Goal: Use online tool/utility: Utilize a website feature to perform a specific function

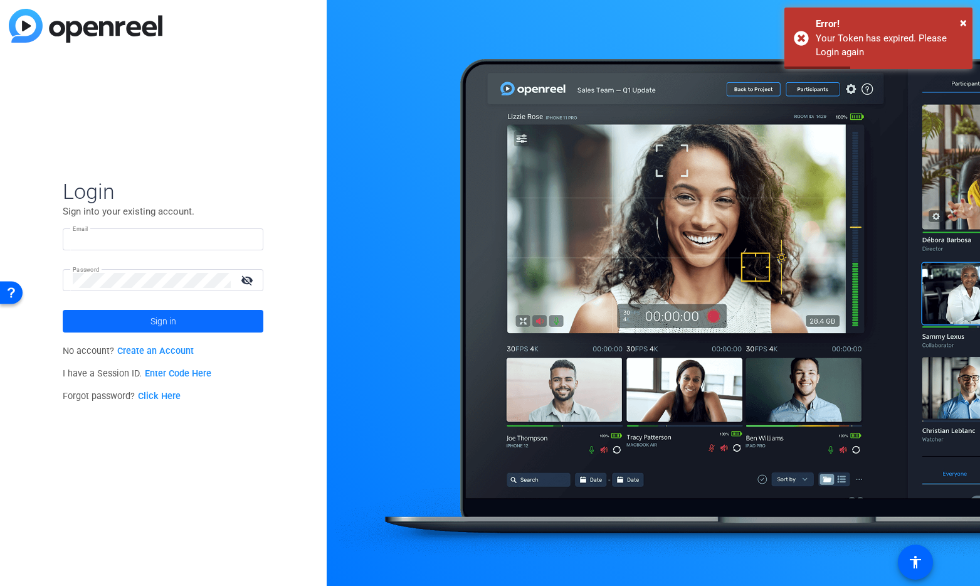
type input "templeton.elliott@rainforgrowth.com"
click at [185, 325] on span at bounding box center [163, 321] width 201 height 30
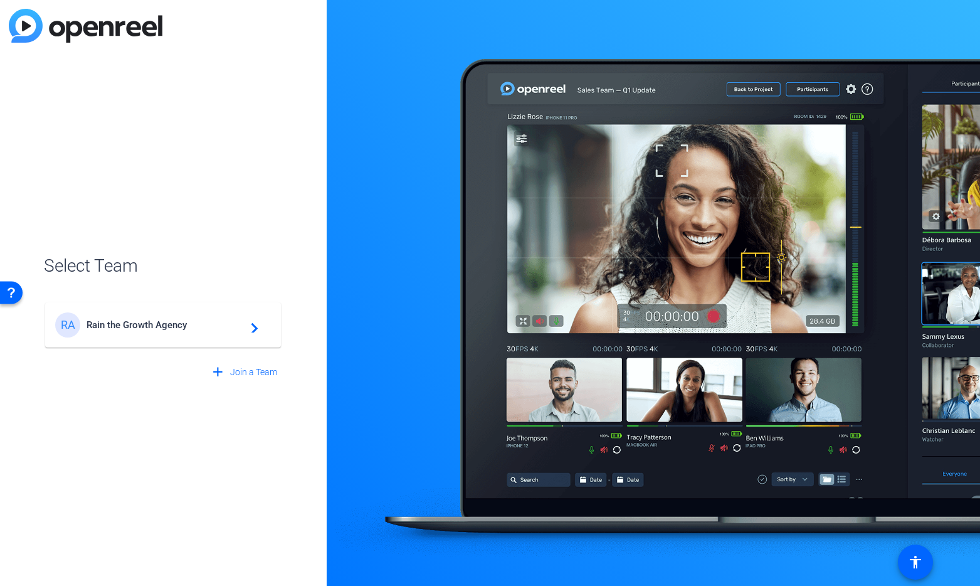
click at [186, 325] on span "Rain the Growth Agency" at bounding box center [165, 324] width 157 height 11
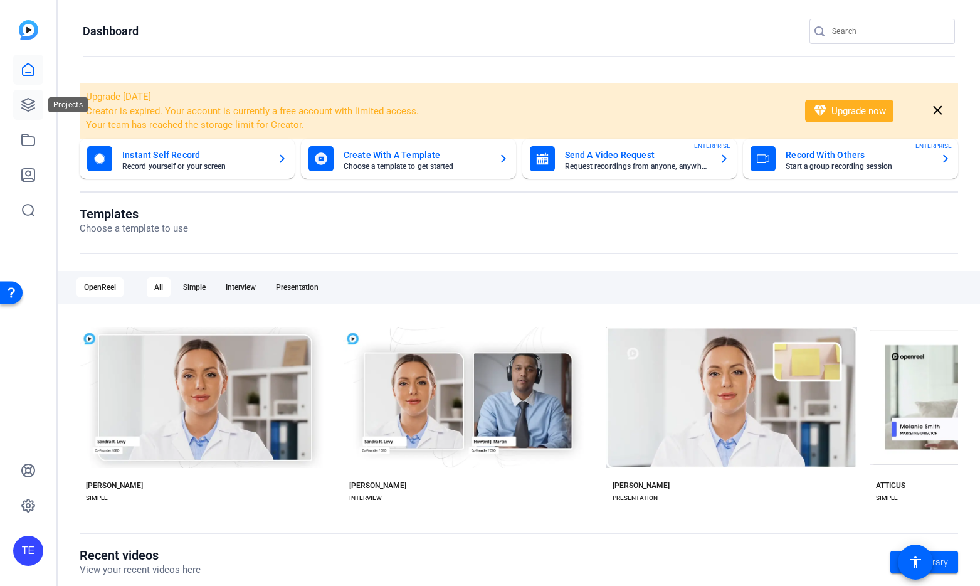
click at [29, 104] on icon at bounding box center [28, 104] width 13 height 13
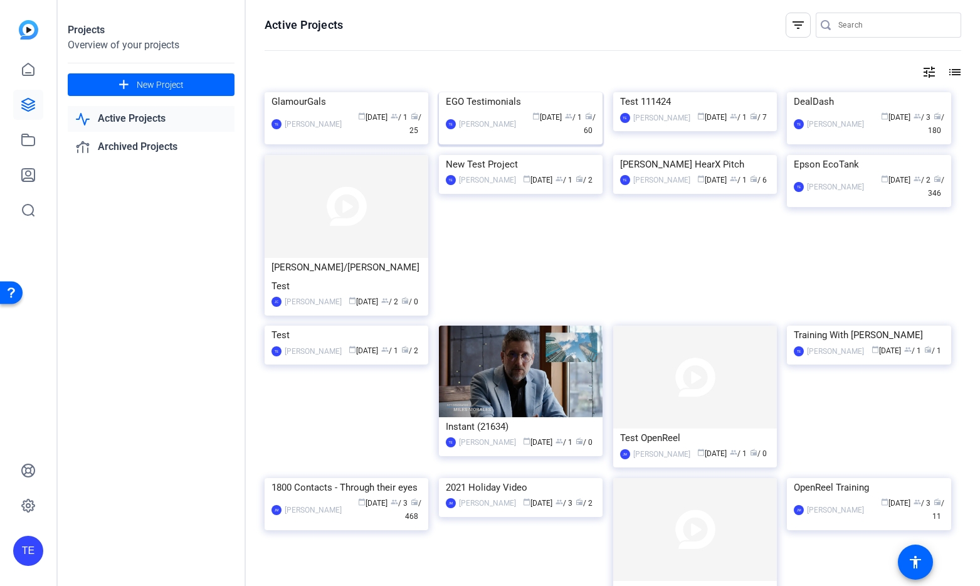
click at [494, 111] on div "EGO Testimonials" at bounding box center [521, 101] width 150 height 19
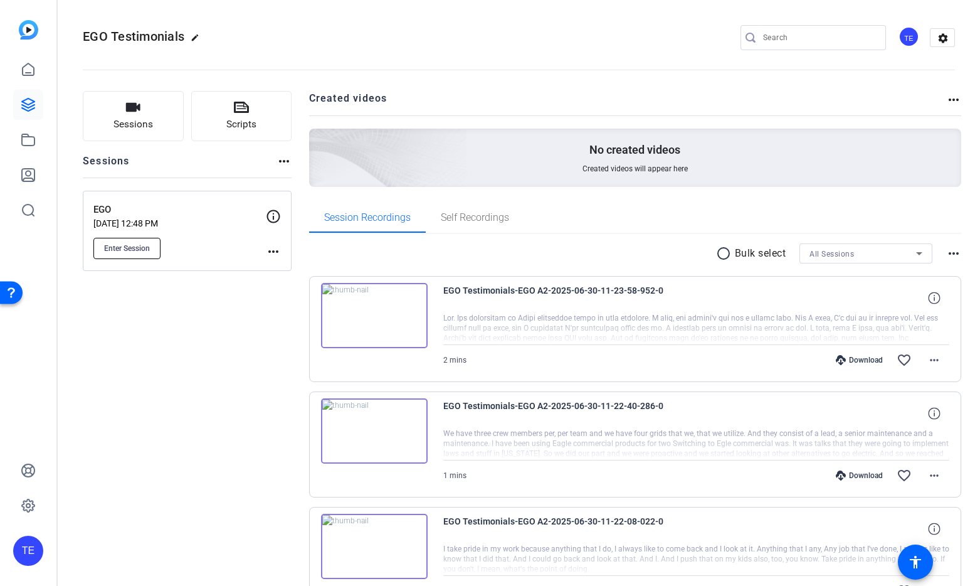
click at [144, 246] on span "Enter Session" at bounding box center [127, 248] width 46 height 10
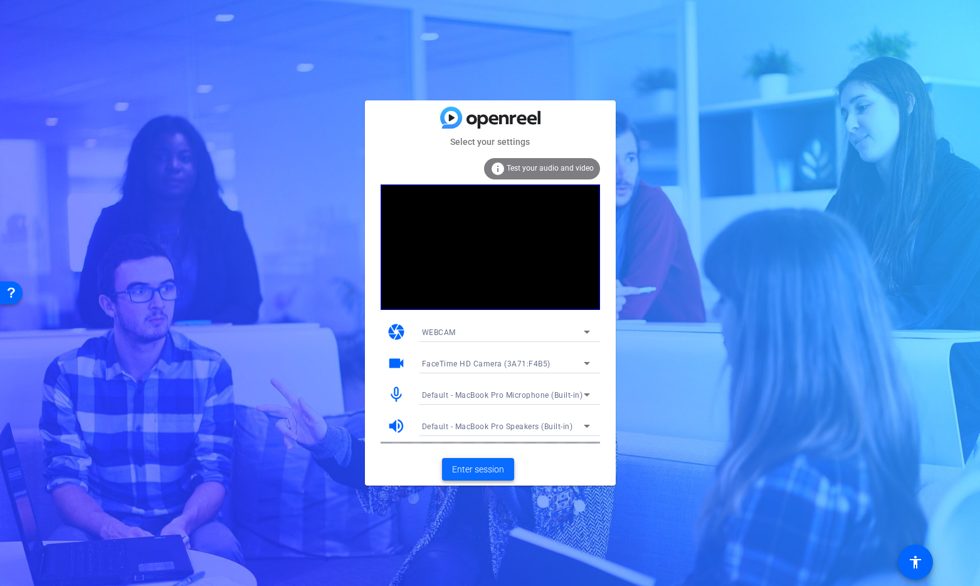
click at [485, 470] on span "Enter session" at bounding box center [478, 469] width 52 height 13
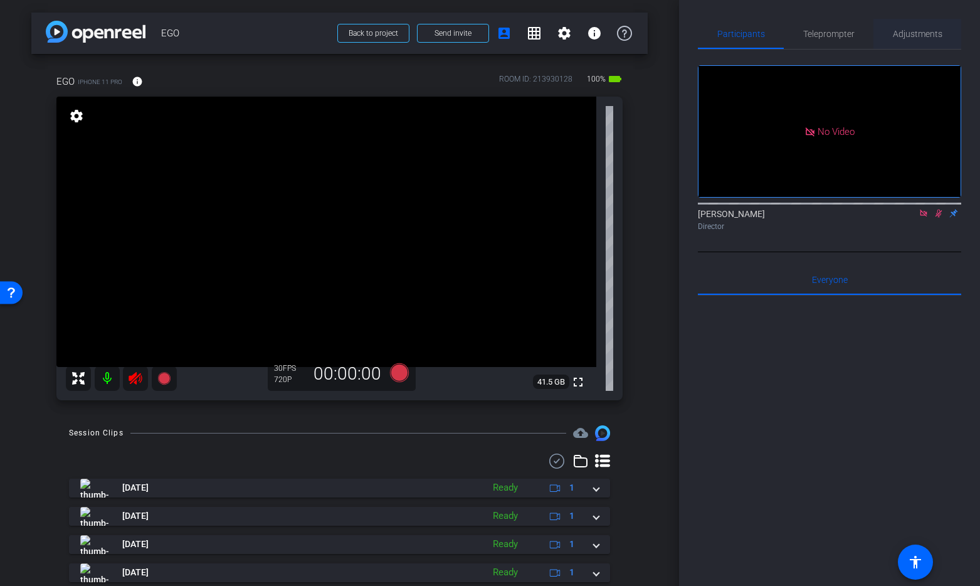
click at [924, 35] on span "Adjustments" at bounding box center [918, 33] width 50 height 9
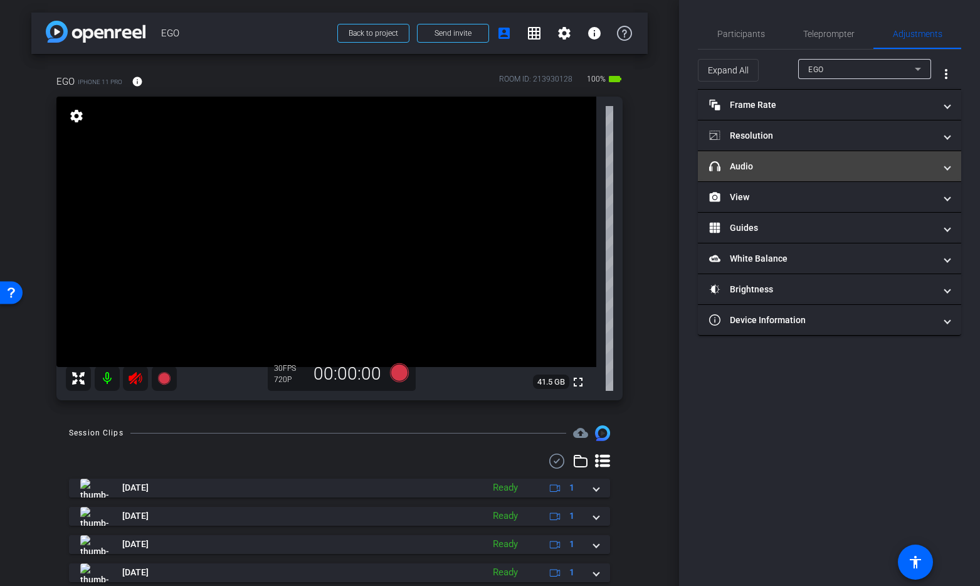
click at [759, 168] on mat-panel-title "headphone icon Audio" at bounding box center [822, 166] width 226 height 13
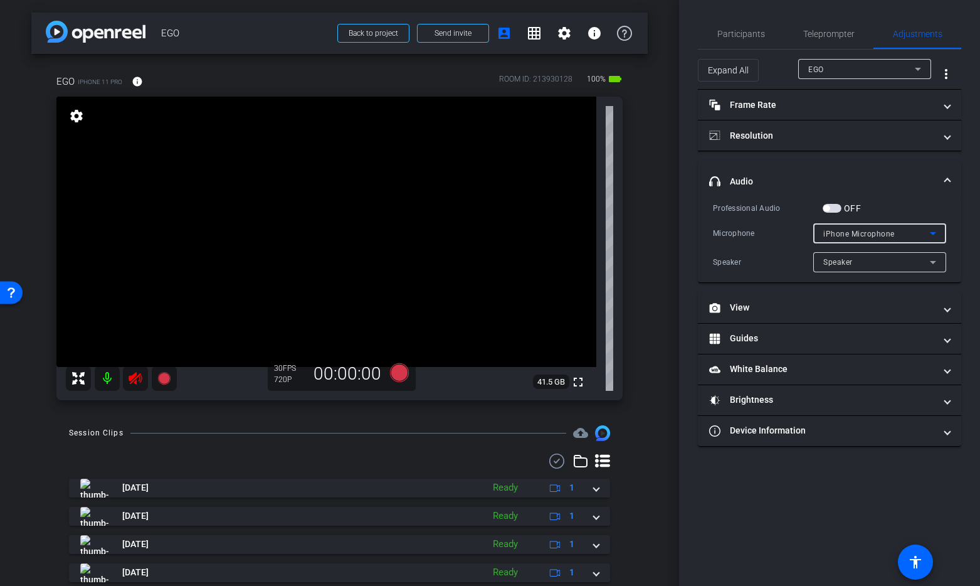
click at [933, 231] on icon at bounding box center [933, 233] width 15 height 15
click at [933, 231] on div at bounding box center [490, 293] width 980 height 586
click at [825, 209] on span "button" at bounding box center [826, 208] width 6 height 6
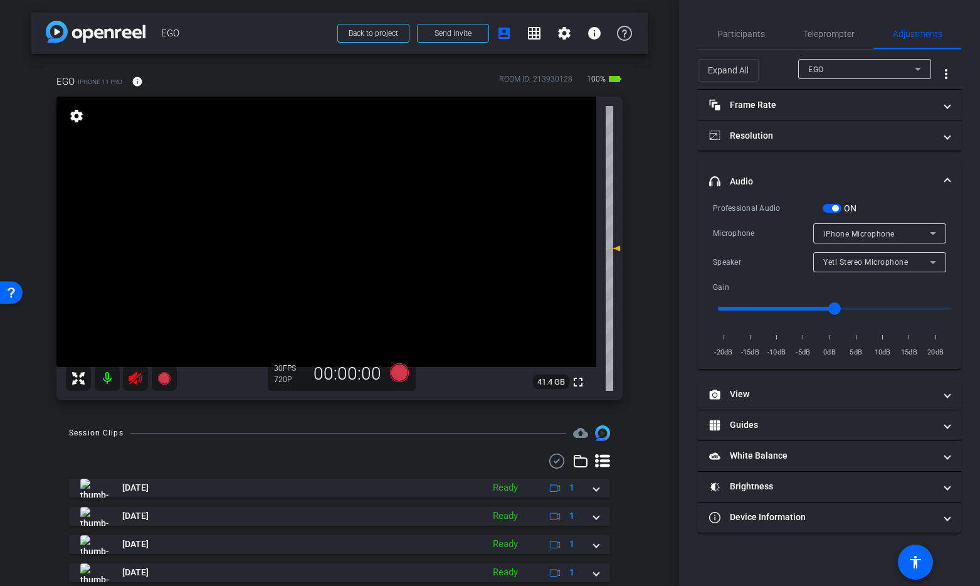
click at [934, 233] on icon at bounding box center [933, 233] width 6 height 3
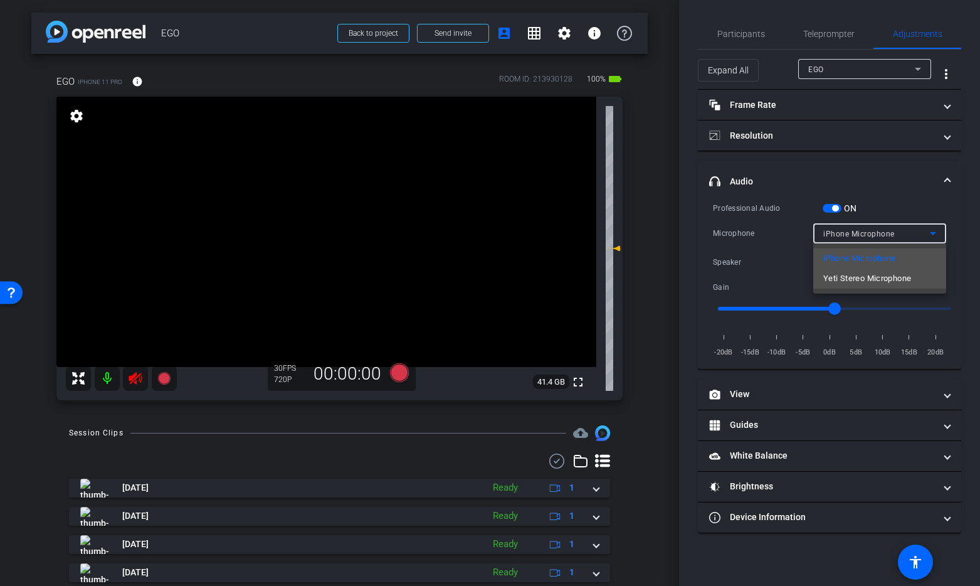
click at [911, 275] on span "Yeti Stereo Microphone" at bounding box center [867, 278] width 88 height 15
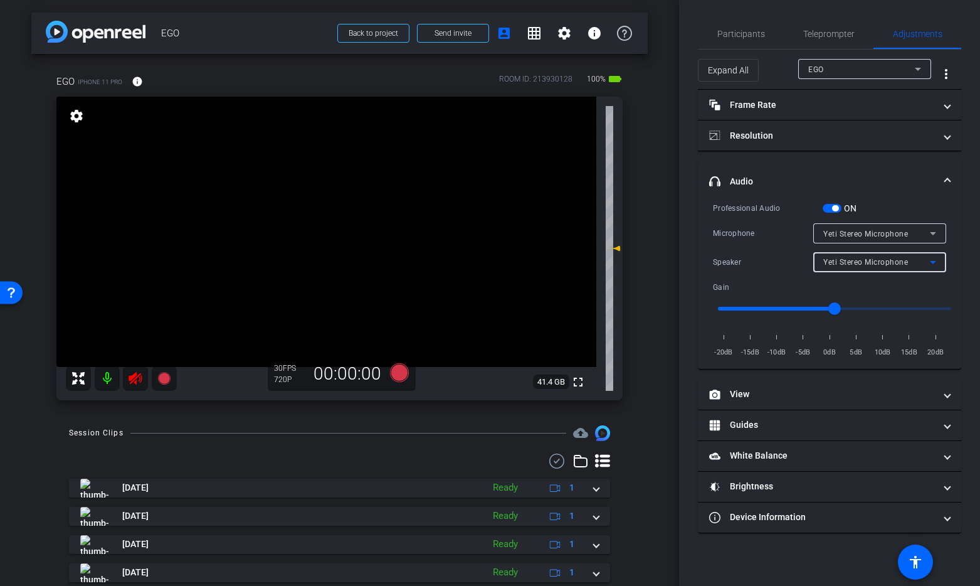
click at [936, 262] on icon at bounding box center [933, 262] width 15 height 15
click at [936, 262] on div at bounding box center [490, 293] width 980 height 586
click at [137, 378] on icon at bounding box center [135, 378] width 13 height 13
click at [107, 376] on mat-icon at bounding box center [107, 378] width 25 height 25
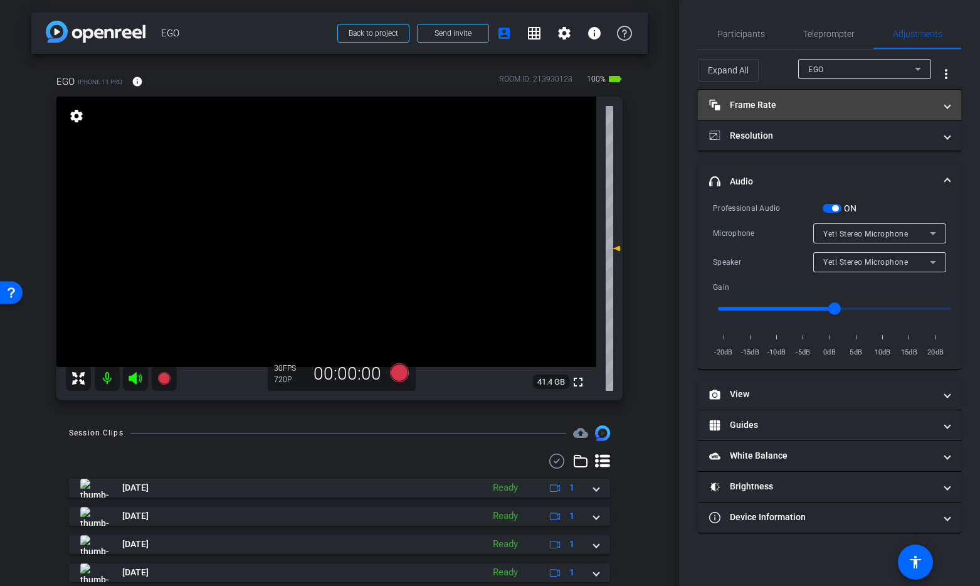
click at [781, 104] on mat-panel-title "Frame Rate Frame Rate" at bounding box center [822, 104] width 226 height 13
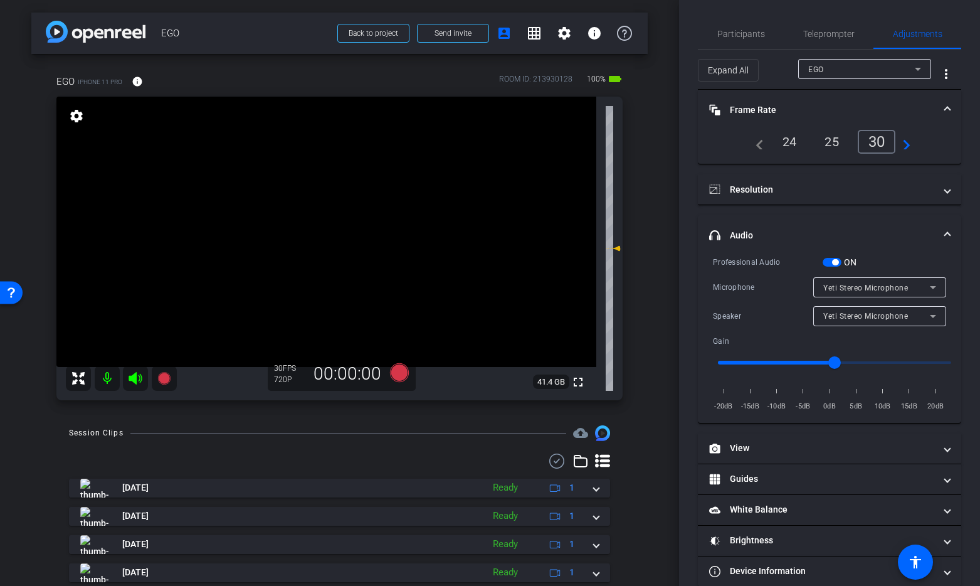
click at [786, 145] on div "24" at bounding box center [789, 141] width 33 height 21
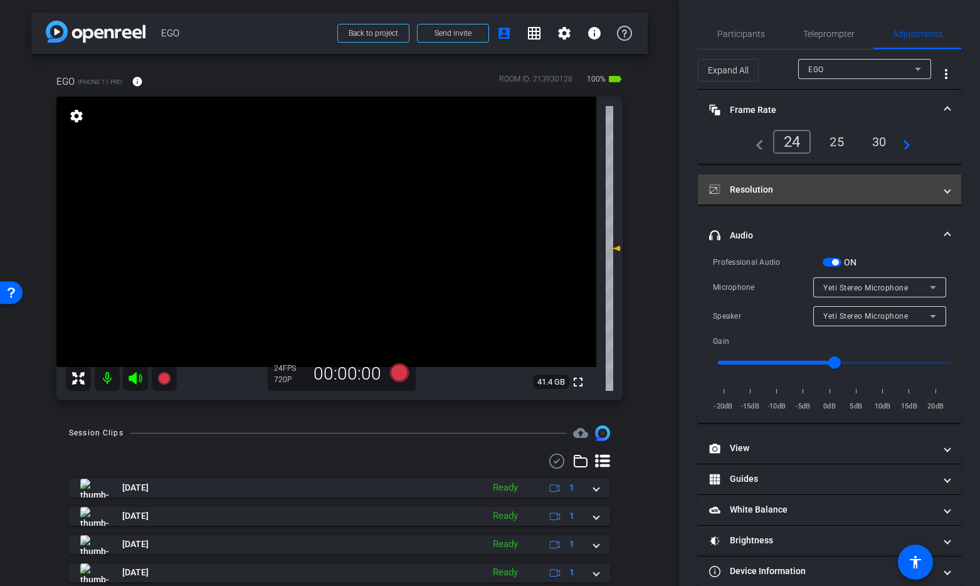
click at [781, 183] on mat-panel-title "Resolution" at bounding box center [822, 189] width 226 height 13
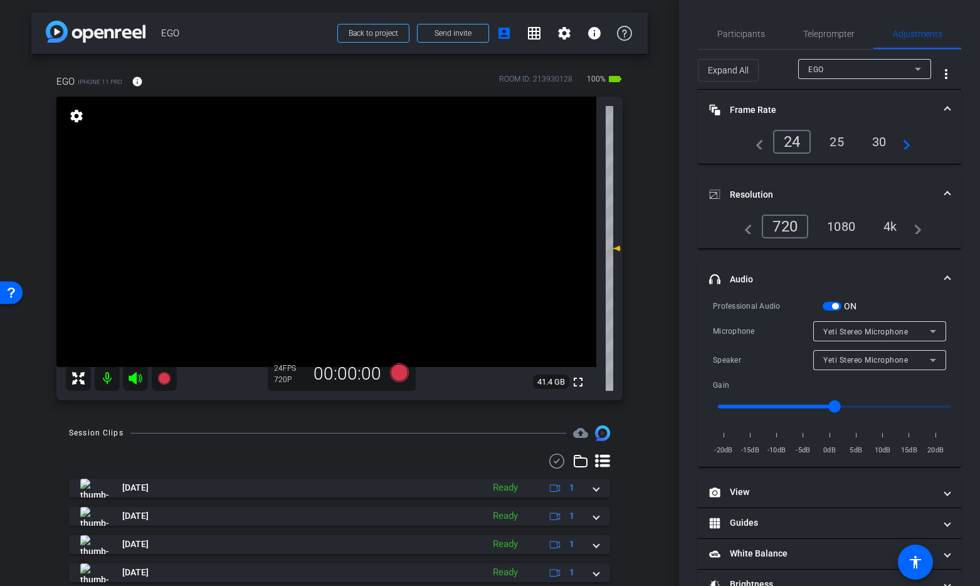
click at [849, 224] on div "1080" at bounding box center [841, 226] width 47 height 21
click at [130, 378] on icon at bounding box center [135, 378] width 13 height 13
click at [110, 379] on mat-icon at bounding box center [107, 378] width 25 height 25
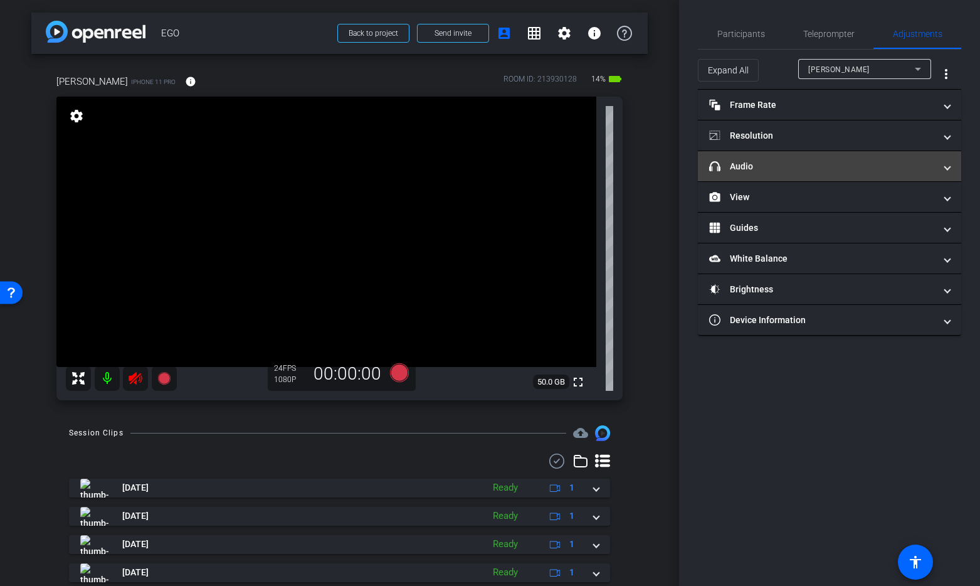
click at [801, 167] on mat-panel-title "headphone icon Audio" at bounding box center [822, 166] width 226 height 13
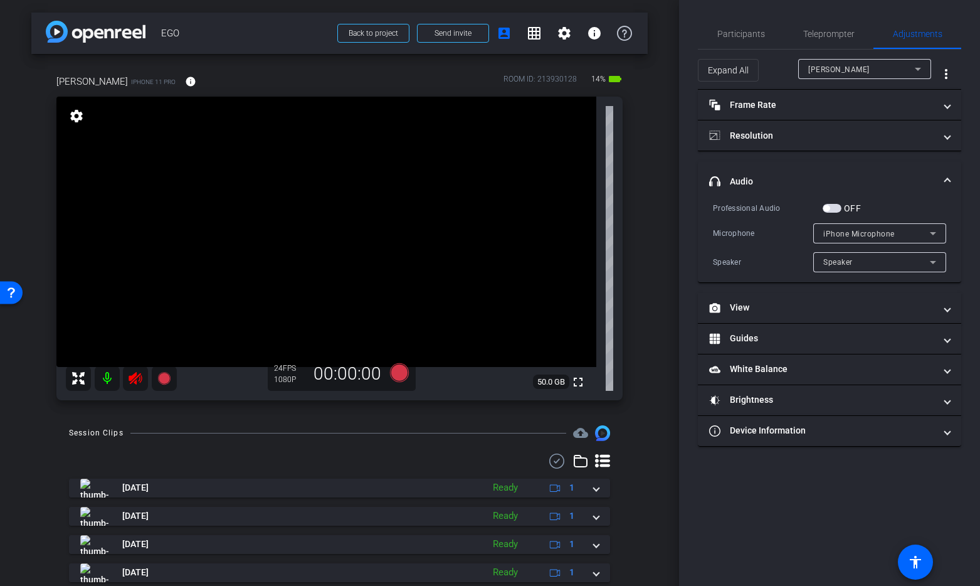
click at [829, 208] on span "button" at bounding box center [826, 208] width 6 height 6
click at [933, 232] on icon at bounding box center [933, 233] width 6 height 3
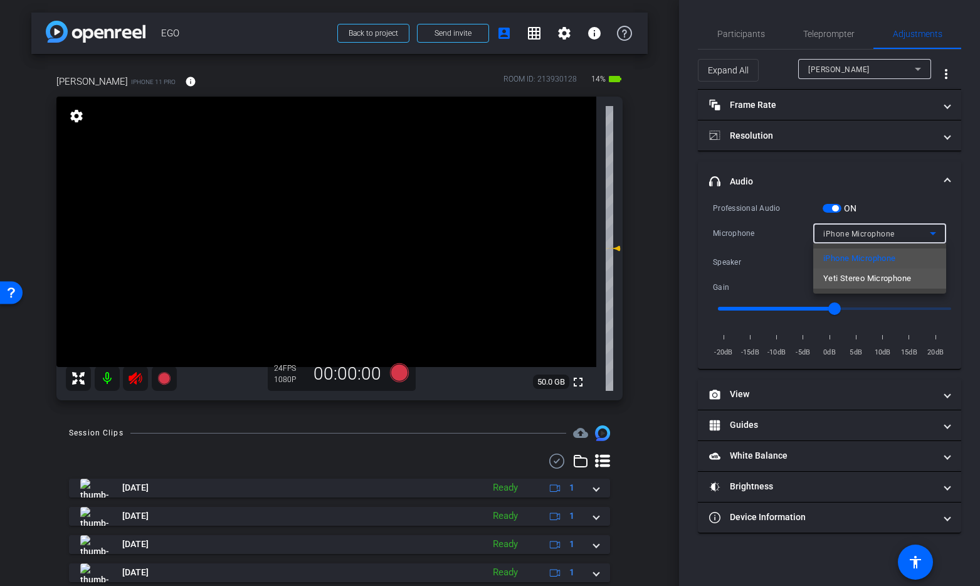
click at [903, 282] on span "Yeti Stereo Microphone" at bounding box center [867, 278] width 88 height 15
